Goal: Task Accomplishment & Management: Manage account settings

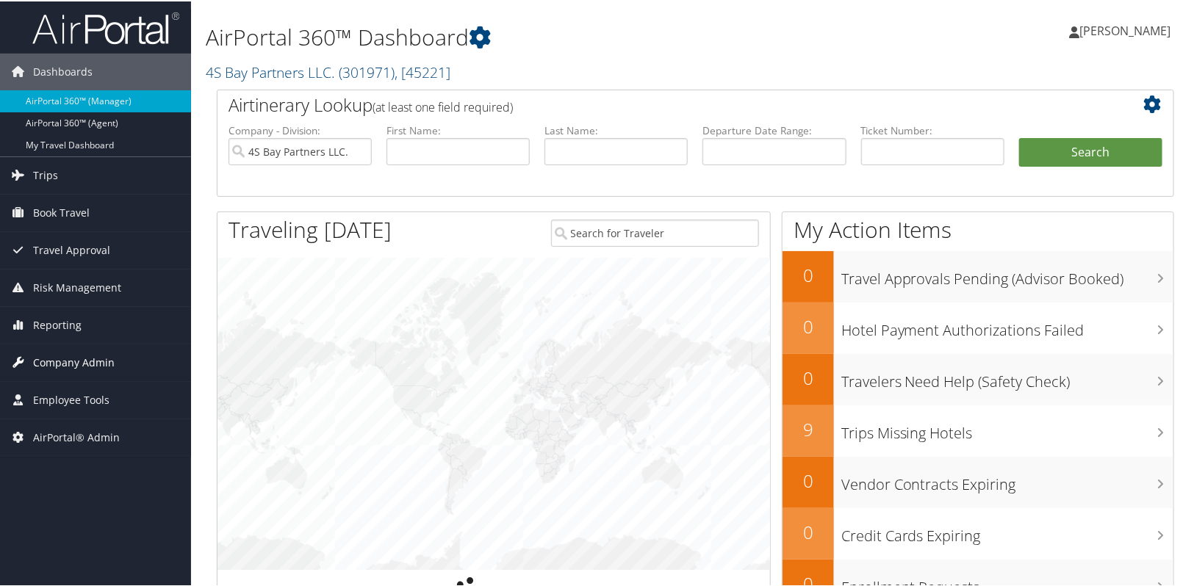
click at [82, 366] on span "Company Admin" at bounding box center [74, 361] width 82 height 37
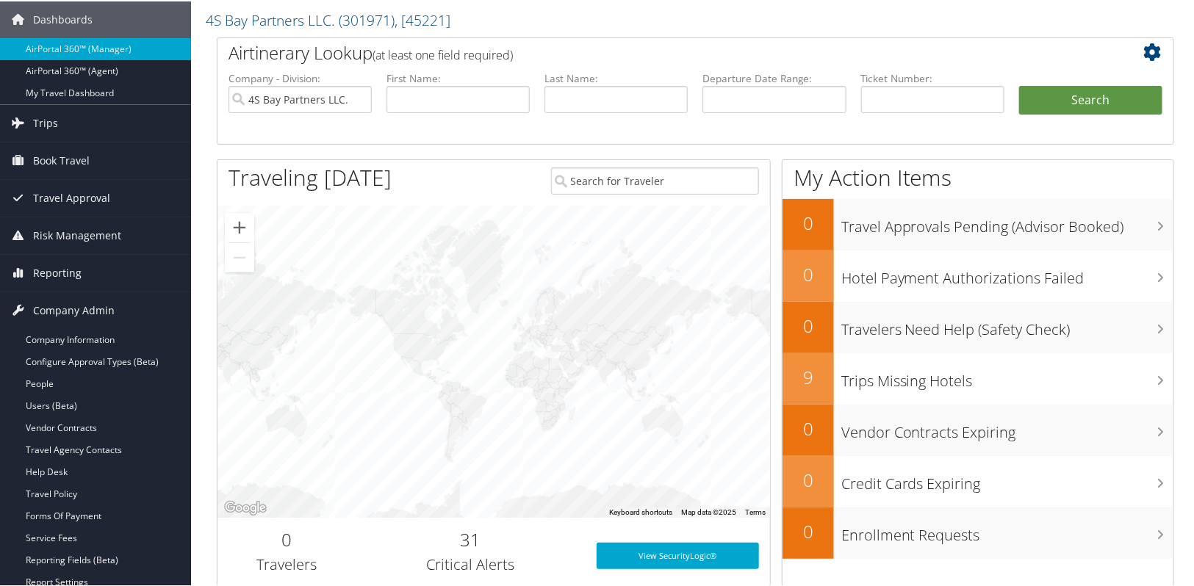
scroll to position [133, 0]
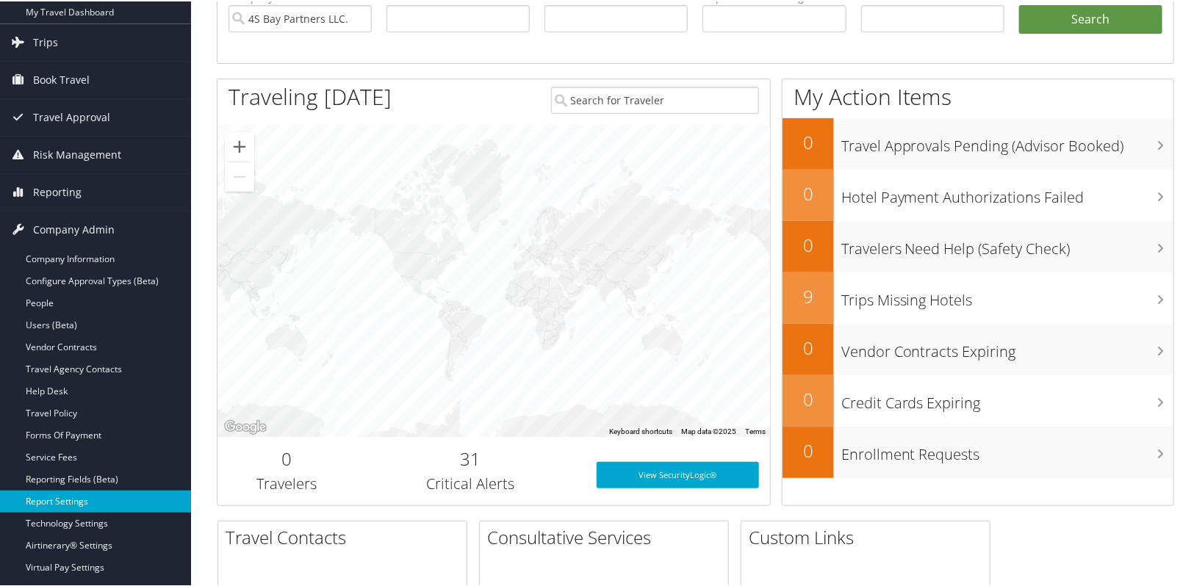
click at [82, 498] on link "Report Settings" at bounding box center [95, 500] width 191 height 22
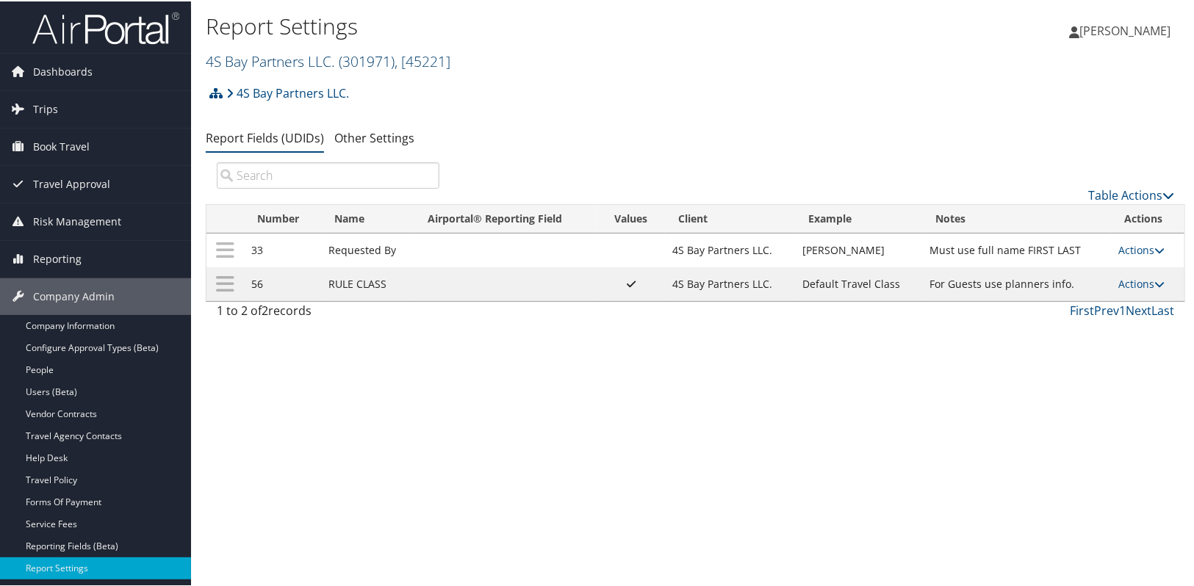
click at [287, 60] on link "4S Bay Partners LLC. ( 301971 ) , [ 45221 ]" at bounding box center [328, 60] width 245 height 20
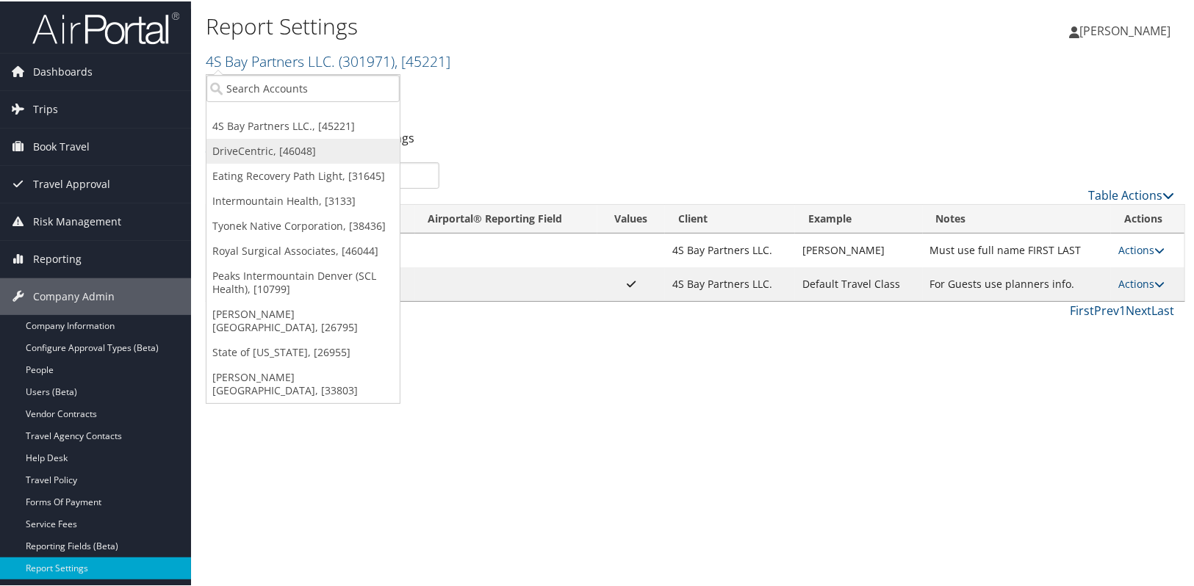
click at [263, 153] on link "DriveCentric, [46048]" at bounding box center [303, 149] width 193 height 25
